Goal: Find specific page/section: Find specific page/section

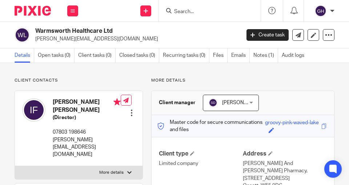
click at [224, 14] on input "Search" at bounding box center [205, 12] width 65 height 7
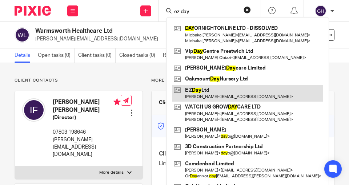
type input "ez day"
click at [211, 89] on link at bounding box center [247, 93] width 151 height 17
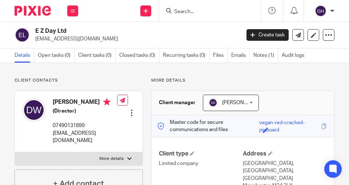
drag, startPoint x: 68, startPoint y: 30, endPoint x: 33, endPoint y: 32, distance: 34.9
click at [33, 32] on div "E Z Day Ltd doudji@protonmail.com" at bounding box center [125, 34] width 221 height 15
copy h2 "E Z Day Ltd"
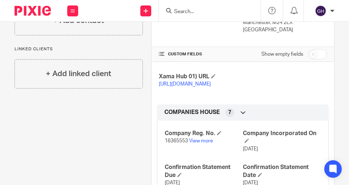
scroll to position [166, 0]
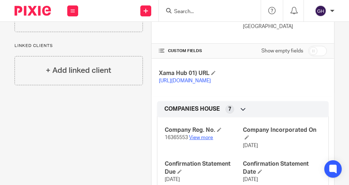
click at [193, 140] on link "View more" at bounding box center [201, 137] width 24 height 5
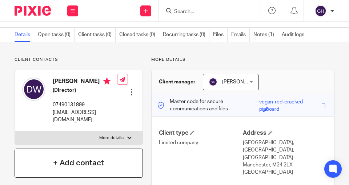
scroll to position [0, 0]
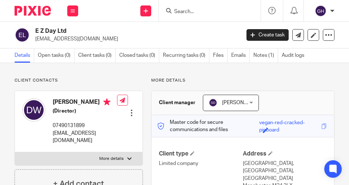
click at [175, 14] on input "Search" at bounding box center [205, 12] width 65 height 7
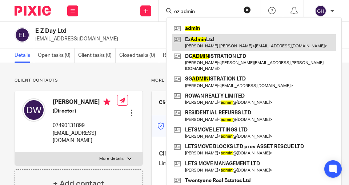
type input "ez admin"
click at [202, 45] on link at bounding box center [254, 42] width 164 height 17
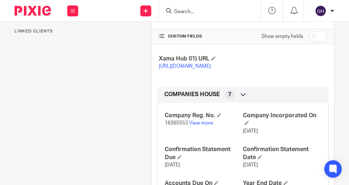
scroll to position [187, 0]
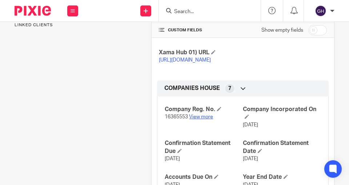
click at [197, 119] on link "View more" at bounding box center [201, 116] width 24 height 5
